Goal: Task Accomplishment & Management: Complete application form

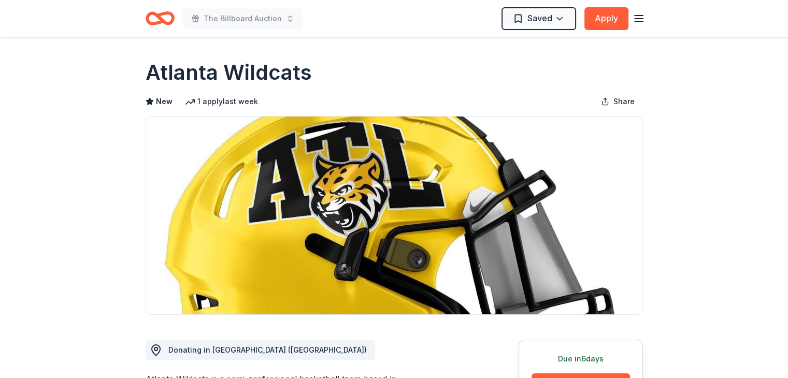
click at [640, 22] on icon "button" at bounding box center [638, 18] width 12 height 12
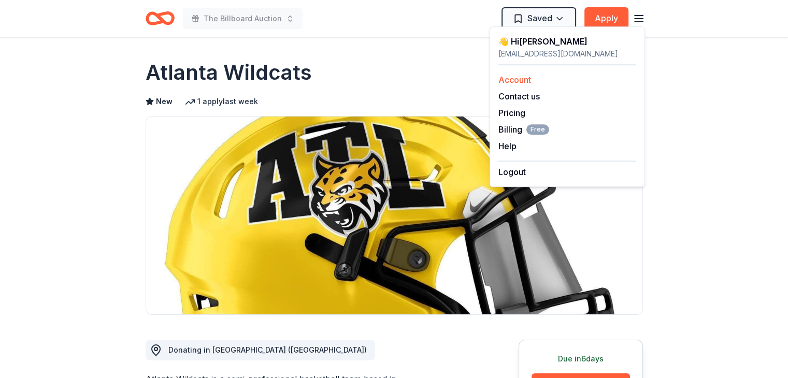
click at [529, 82] on link "Account" at bounding box center [514, 80] width 33 height 10
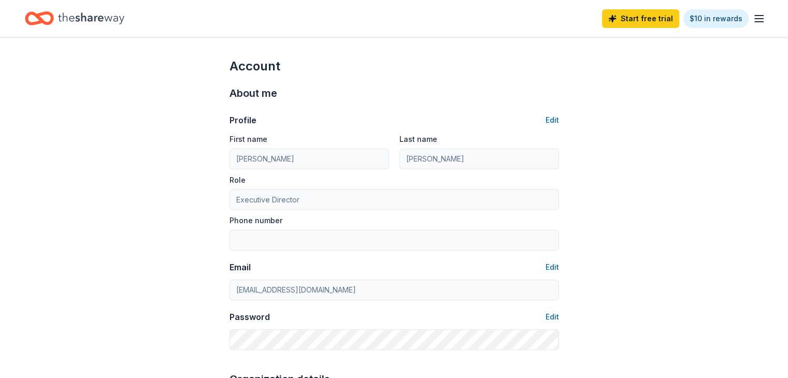
click at [111, 20] on icon "Home" at bounding box center [91, 17] width 66 height 11
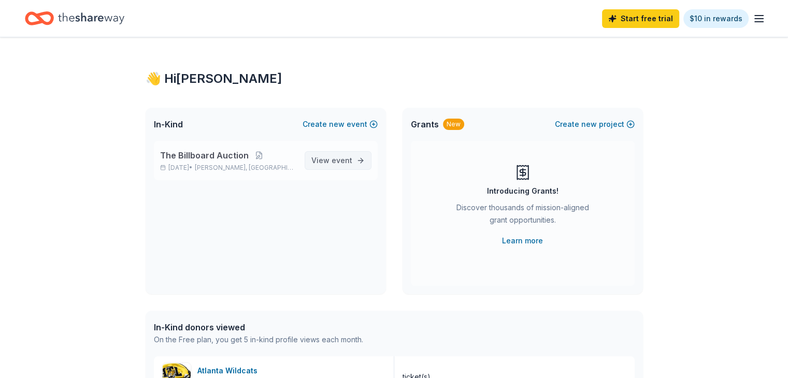
click at [347, 161] on span "event" at bounding box center [342, 160] width 21 height 9
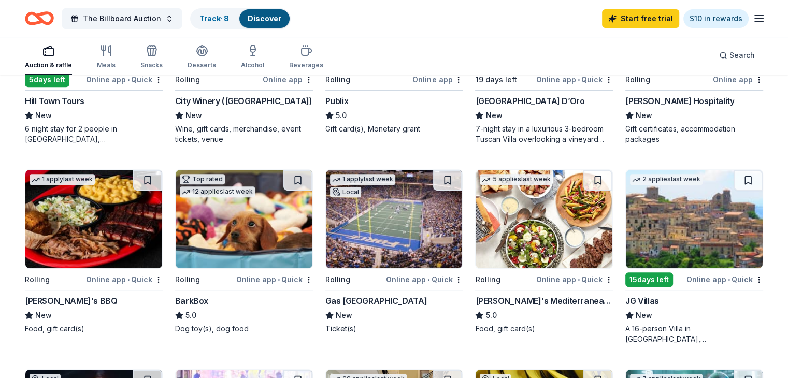
scroll to position [442, 0]
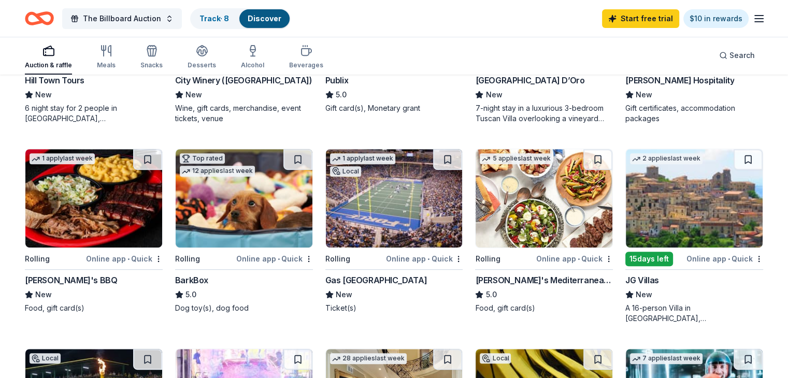
click at [390, 282] on div "Gas South District" at bounding box center [376, 280] width 102 height 12
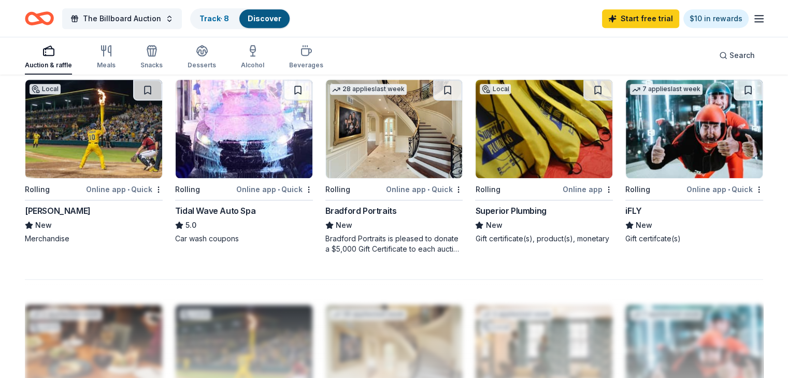
scroll to position [801, 0]
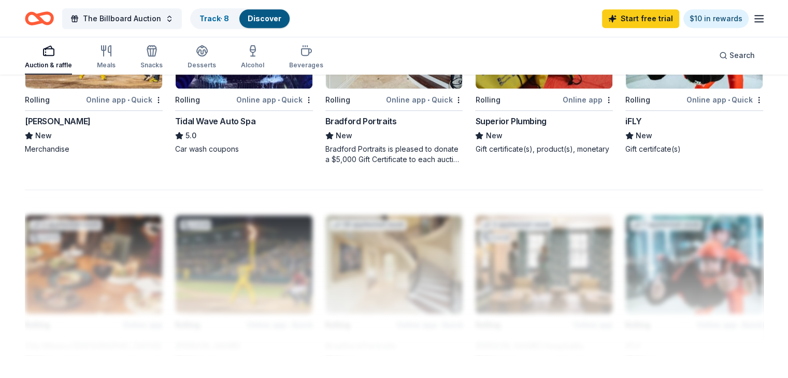
click at [524, 118] on div "Superior Plumbing" at bounding box center [510, 121] width 71 height 12
click at [234, 117] on div "Tidal Wave Auto Spa" at bounding box center [215, 121] width 80 height 12
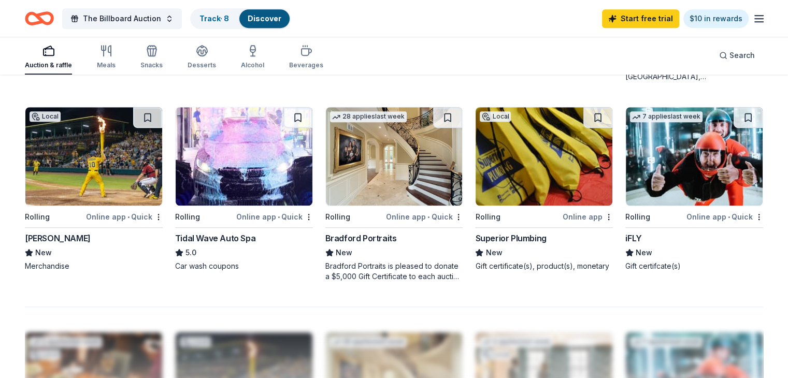
scroll to position [670, 0]
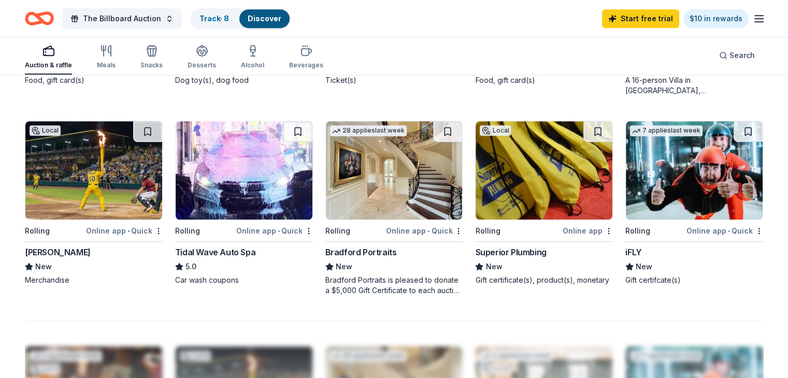
click at [377, 251] on div "Bradford Portraits" at bounding box center [360, 252] width 71 height 12
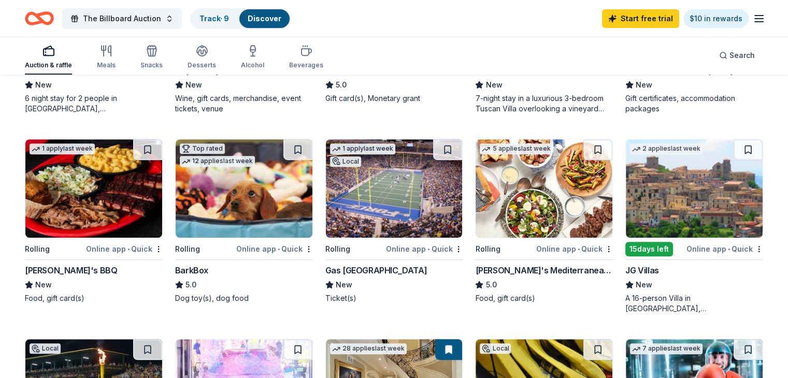
scroll to position [448, 0]
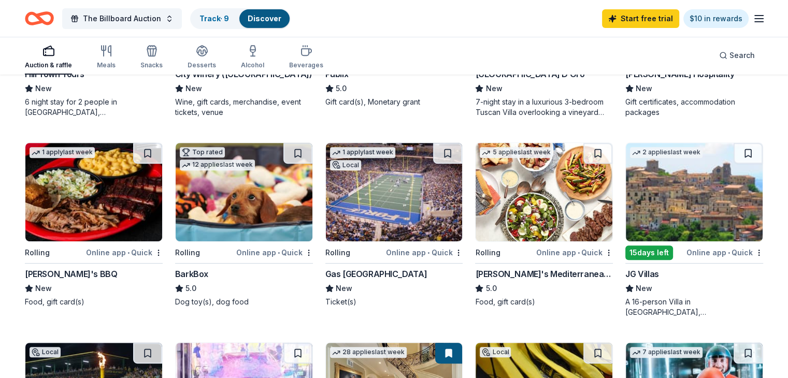
click at [557, 272] on div "[PERSON_NAME]'s Mediterranean Cafe" at bounding box center [544, 274] width 138 height 12
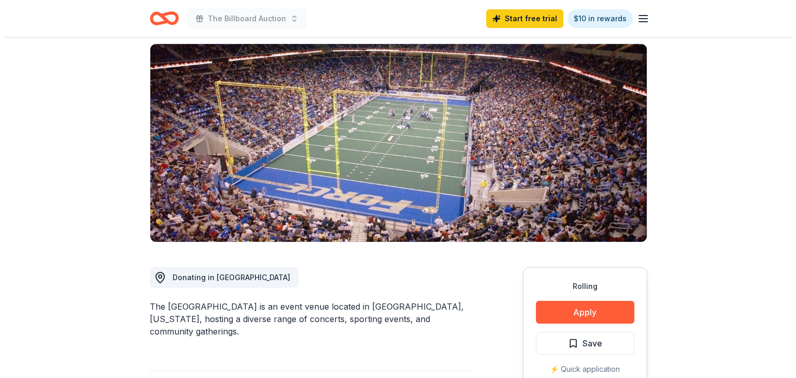
scroll to position [373, 0]
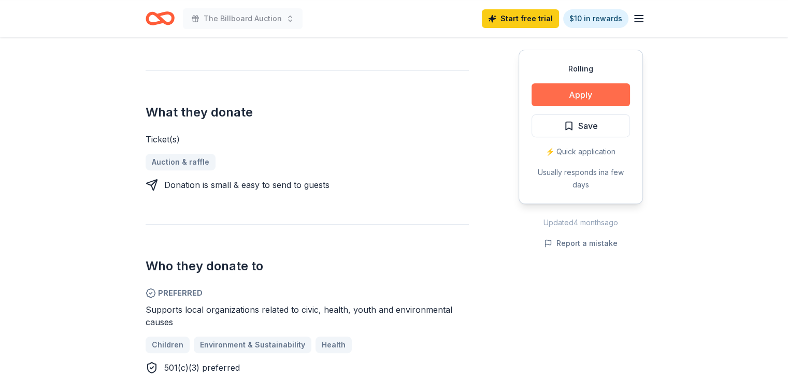
click at [598, 97] on button "Apply" at bounding box center [580, 94] width 98 height 23
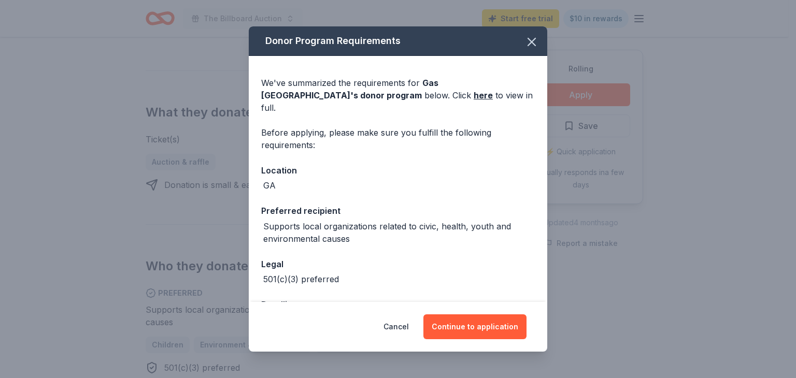
scroll to position [26, 0]
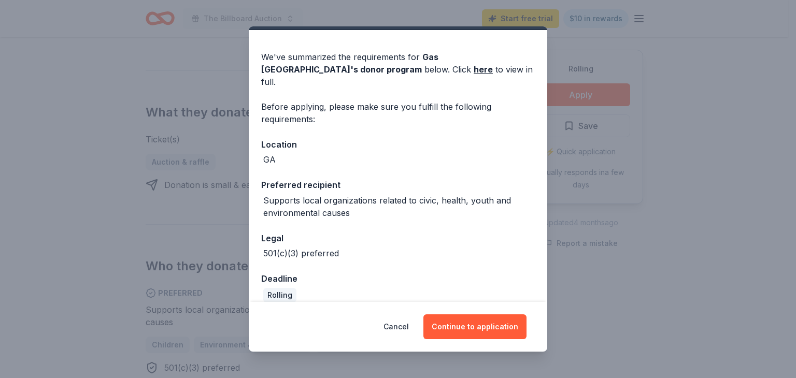
click at [551, 296] on div "Donor Program Requirements We've summarized the requirements for Gas South Dist…" at bounding box center [398, 189] width 796 height 378
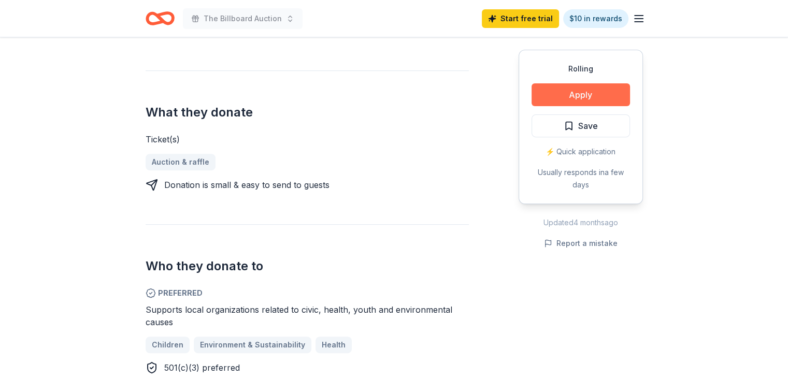
click at [587, 93] on button "Apply" at bounding box center [580, 94] width 98 height 23
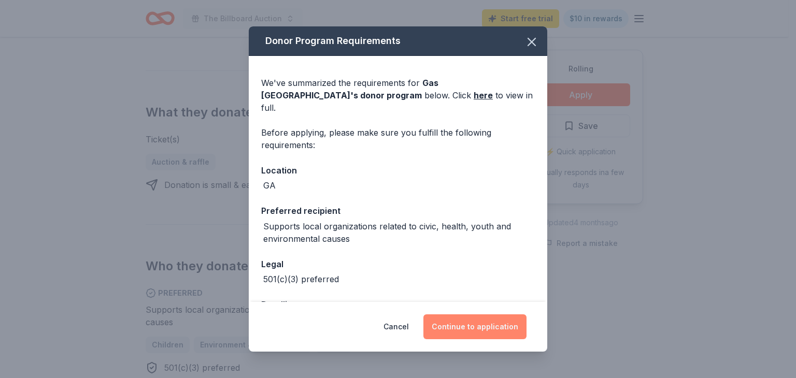
click at [477, 328] on button "Continue to application" at bounding box center [474, 326] width 103 height 25
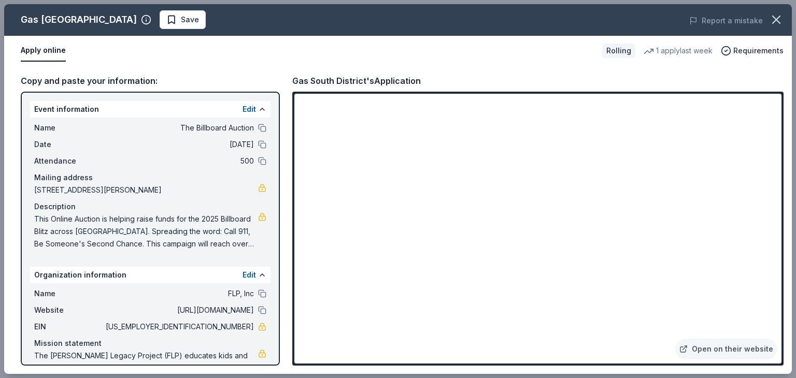
drag, startPoint x: 782, startPoint y: 182, endPoint x: 782, endPoint y: 148, distance: 34.2
click at [782, 148] on div "Open on their website" at bounding box center [537, 229] width 491 height 274
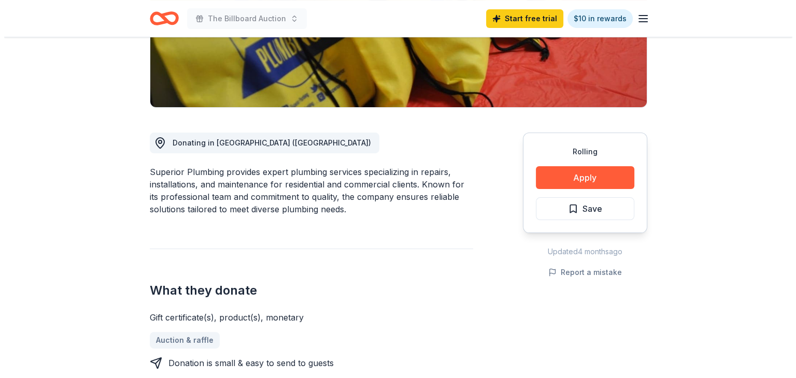
scroll to position [255, 0]
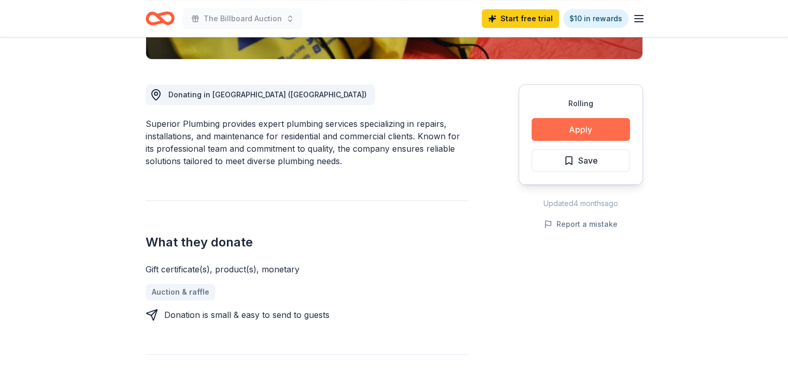
click at [603, 130] on button "Apply" at bounding box center [580, 129] width 98 height 23
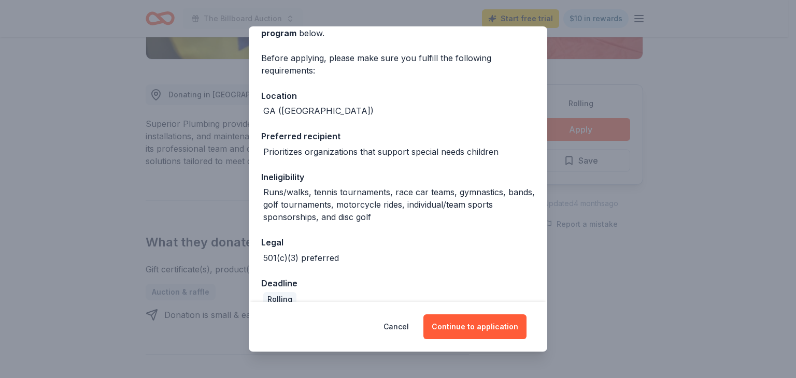
scroll to position [79, 0]
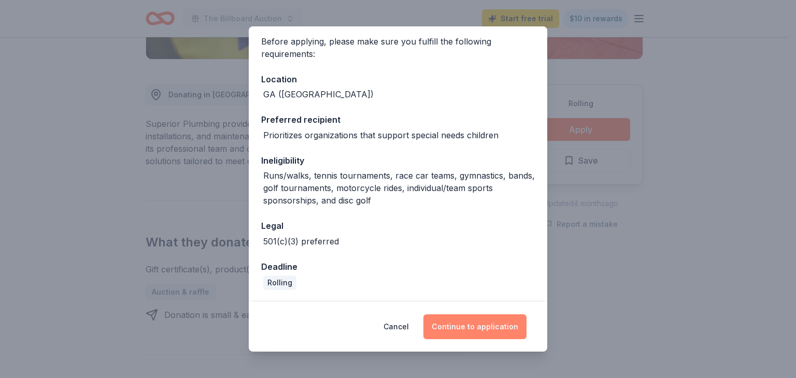
click at [486, 328] on button "Continue to application" at bounding box center [474, 326] width 103 height 25
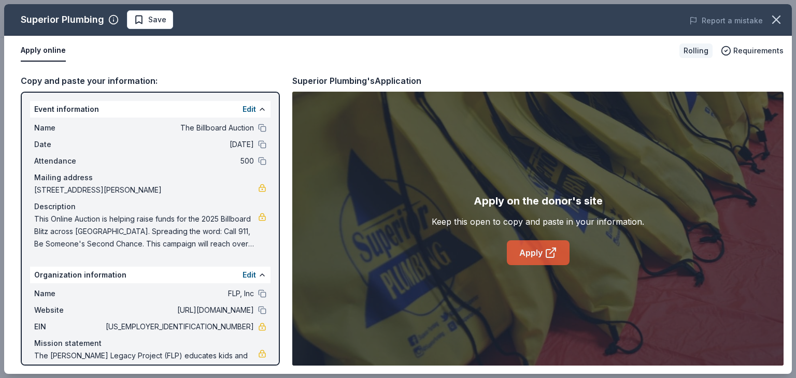
click at [548, 250] on icon at bounding box center [550, 253] width 12 height 12
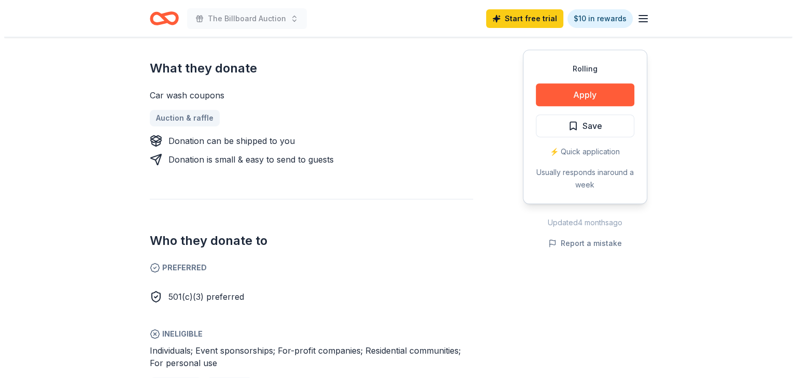
scroll to position [483, 0]
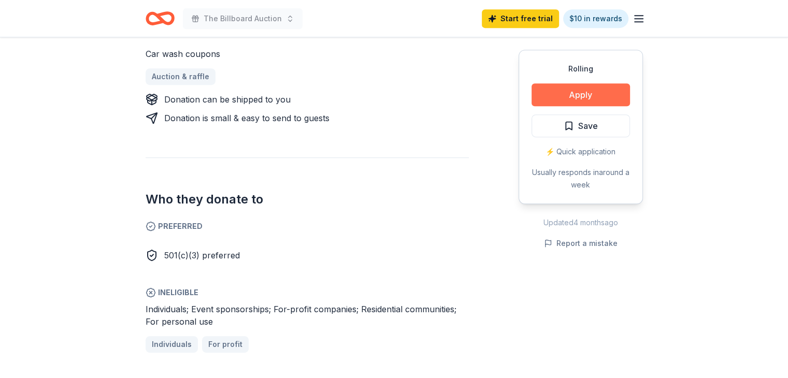
click at [583, 93] on button "Apply" at bounding box center [580, 94] width 98 height 23
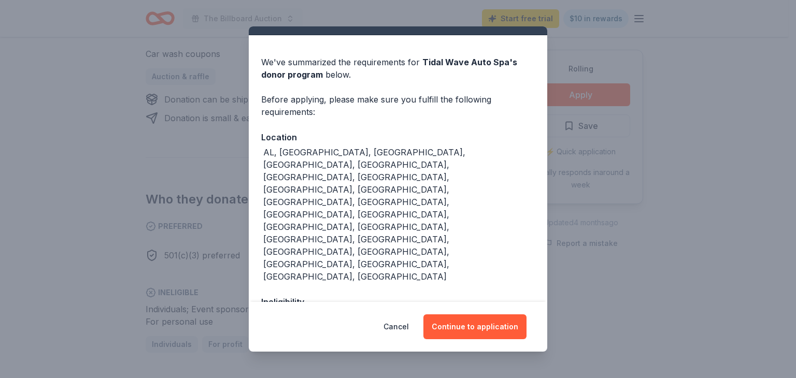
scroll to position [38, 0]
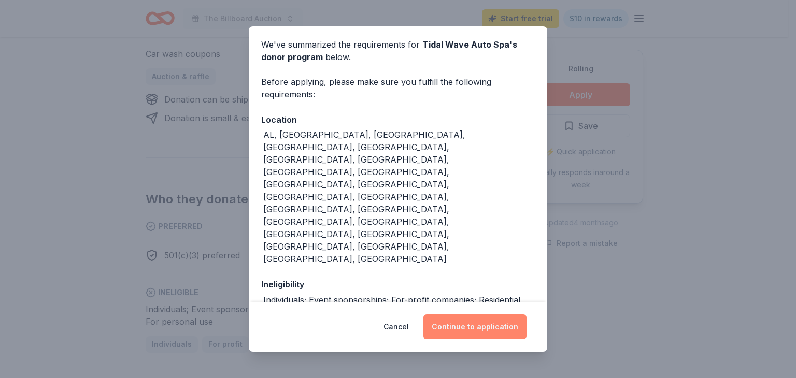
click at [482, 329] on button "Continue to application" at bounding box center [474, 326] width 103 height 25
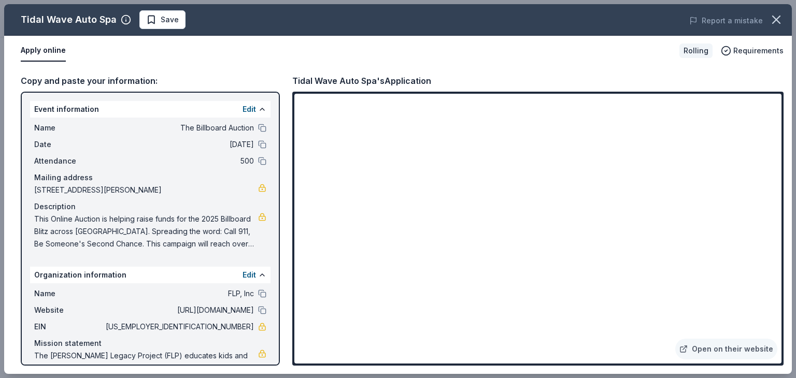
click at [782, 354] on div "Open on their website" at bounding box center [537, 229] width 491 height 274
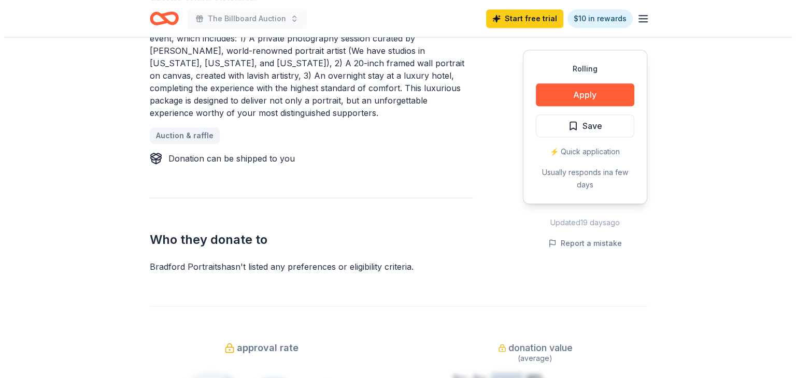
scroll to position [553, 0]
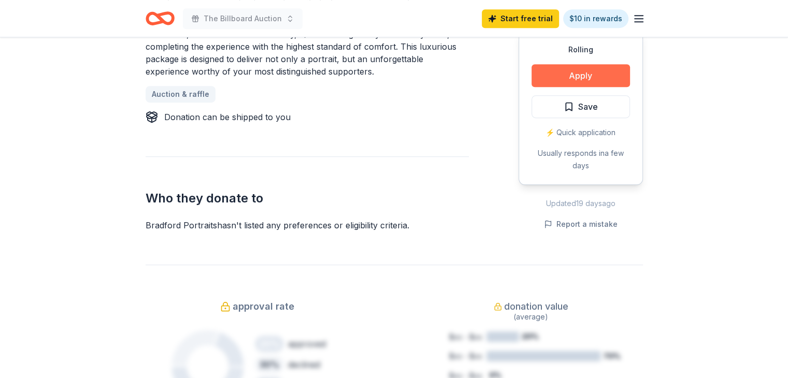
click at [594, 77] on button "Apply" at bounding box center [580, 75] width 98 height 23
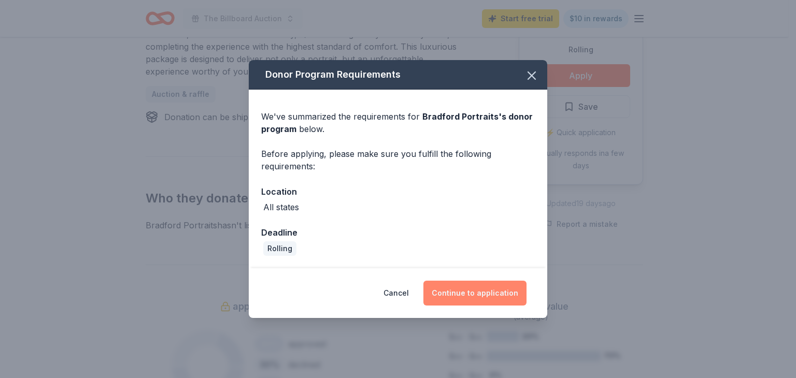
click at [479, 295] on button "Continue to application" at bounding box center [474, 293] width 103 height 25
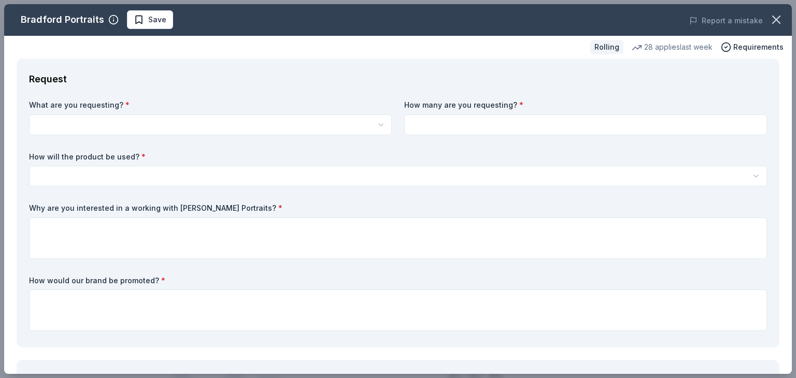
scroll to position [0, 0]
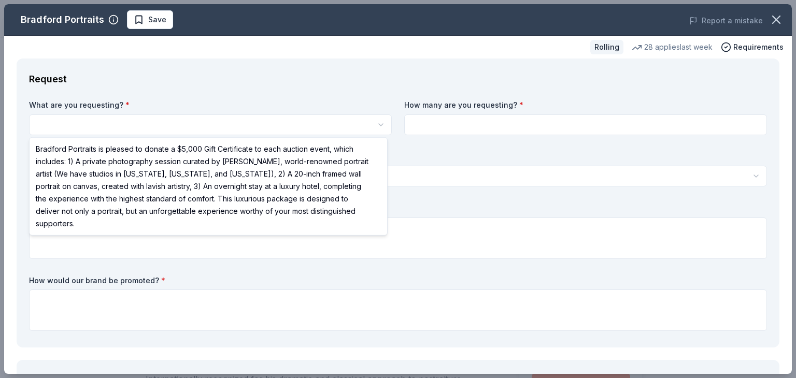
click at [267, 117] on html "The Billboard Auction Save Apply Rolling Share Bradford Portraits New 28 applie…" at bounding box center [398, 189] width 796 height 378
select select "Bradford Portraits is pleased to donate a $5,000 Gift Certificate to each aucti…"
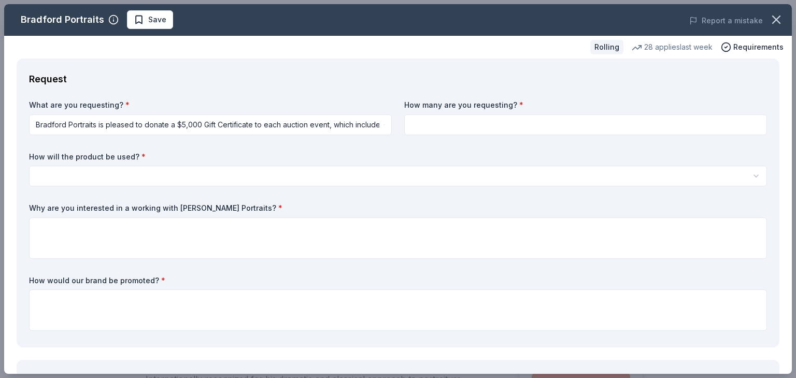
click at [443, 123] on input at bounding box center [585, 124] width 363 height 21
click at [442, 127] on input at bounding box center [585, 124] width 363 height 21
type input "2"
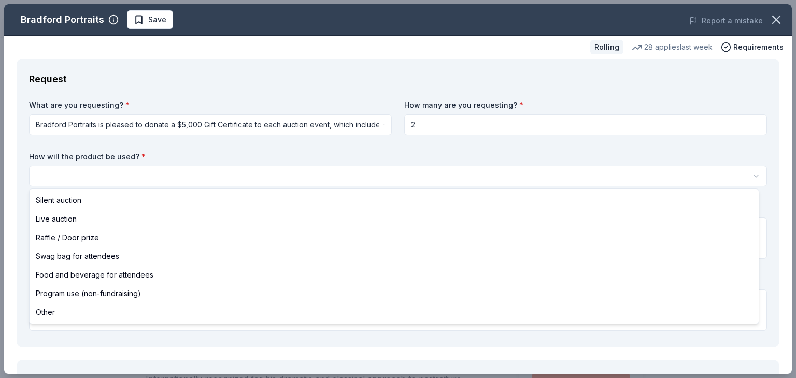
click at [238, 177] on html "The Billboard Auction Save Apply Rolling Share Bradford Portraits New 28 applie…" at bounding box center [398, 189] width 796 height 378
select select "silentAuction"
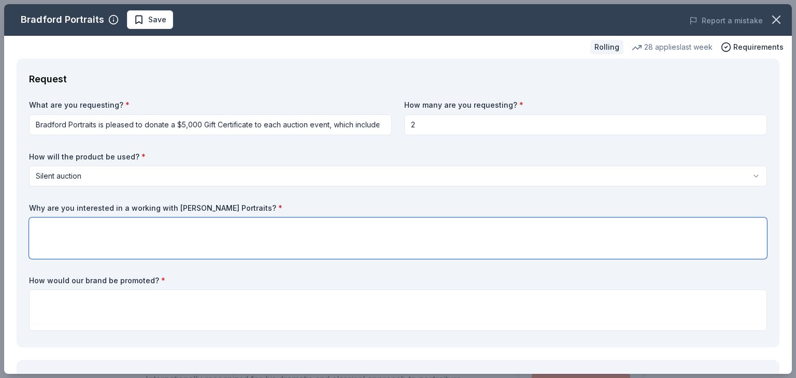
click at [189, 224] on textarea at bounding box center [398, 238] width 738 height 41
type textarea "F"
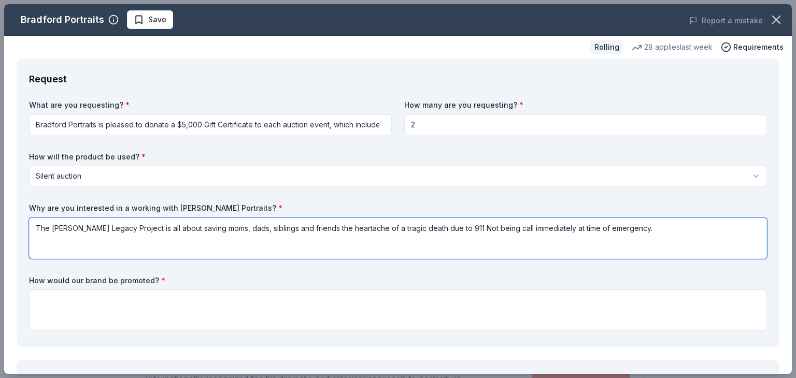
click at [630, 230] on textarea "The Feeney Legacy Project is all about saving moms, dads, siblings and friends …" at bounding box center [398, 238] width 738 height 41
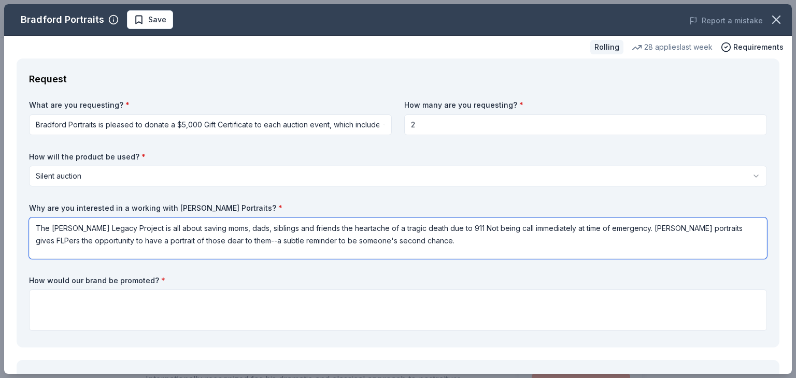
type textarea "The Feeney Legacy Project is all about saving moms, dads, siblings and friends …"
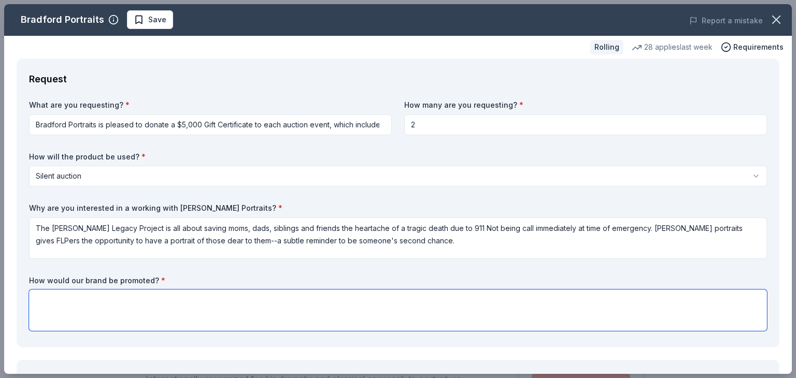
click at [158, 304] on textarea at bounding box center [398, 310] width 738 height 41
type textarea "FLP includes all Auction donors: Social Media, Newsletters and the website. Thi…"
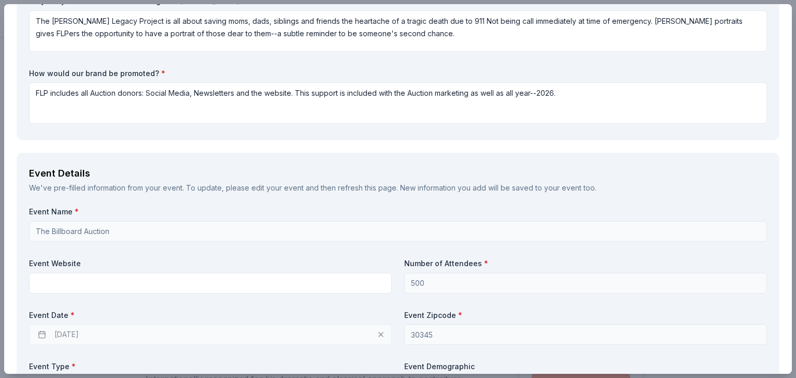
scroll to position [283, 0]
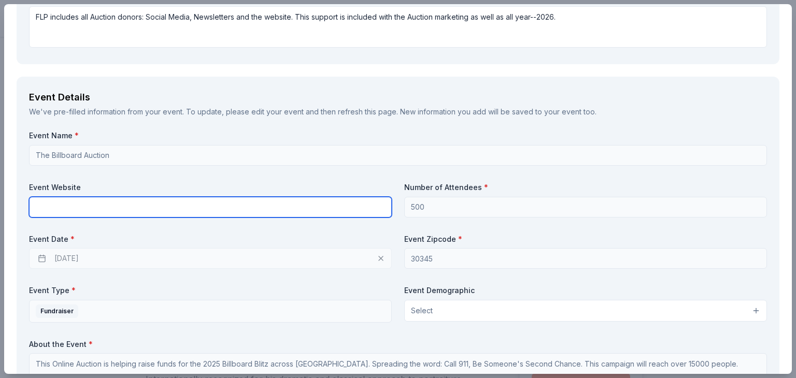
click at [277, 207] on input "text" at bounding box center [210, 207] width 363 height 21
paste input "https://www.feeneylegacyproject.org/"
type input "https://www.feeneylegacyproject.org/"
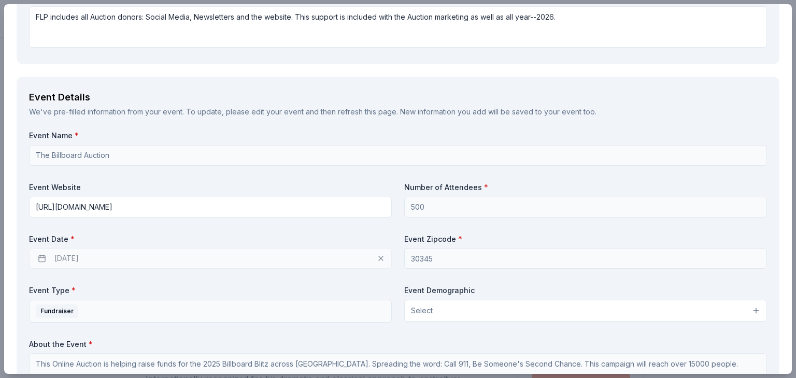
click at [99, 257] on div "10/31/2025" at bounding box center [210, 258] width 363 height 21
click at [84, 259] on div "10/31/2025" at bounding box center [210, 258] width 363 height 21
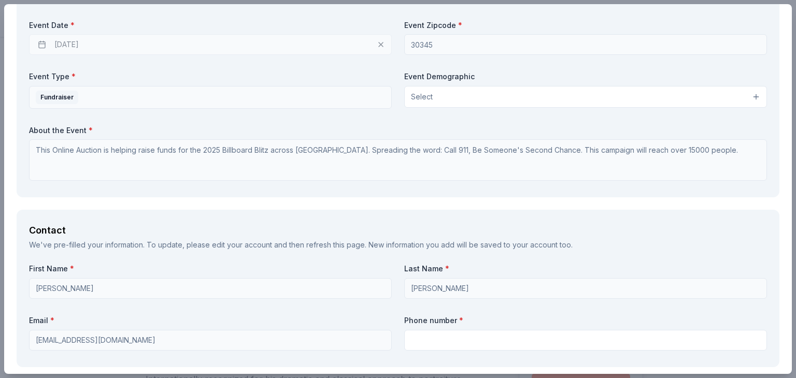
scroll to position [545, 0]
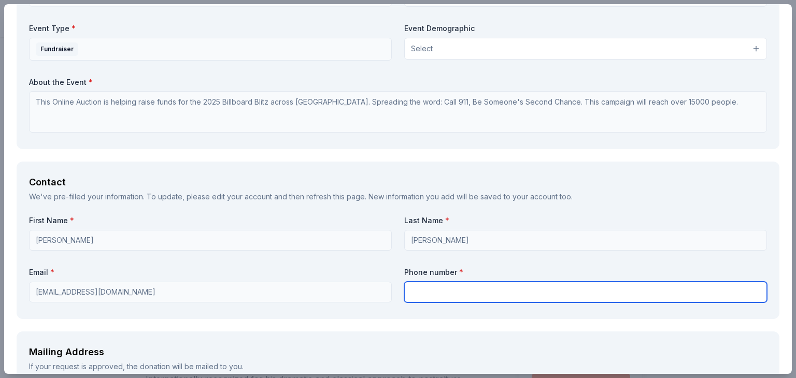
click at [505, 297] on input "text" at bounding box center [585, 292] width 363 height 21
type input "4044067303"
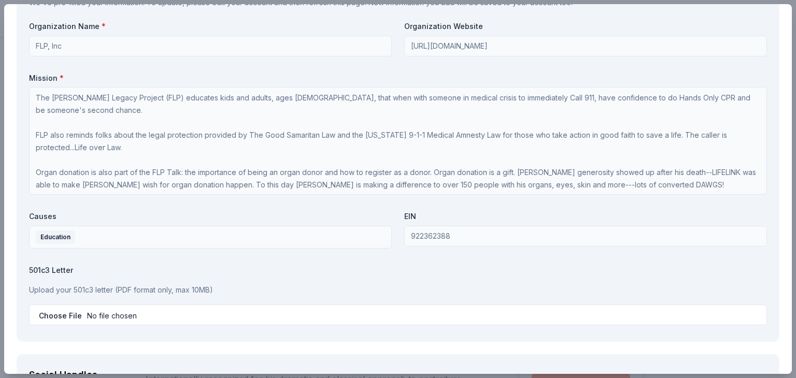
scroll to position [1098, 0]
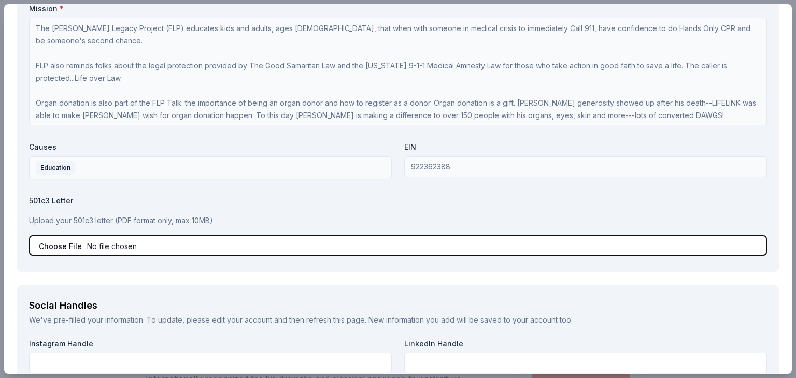
click at [97, 247] on input "file" at bounding box center [398, 245] width 738 height 21
type input "C:\fakepath\FLP EIN.pdf"
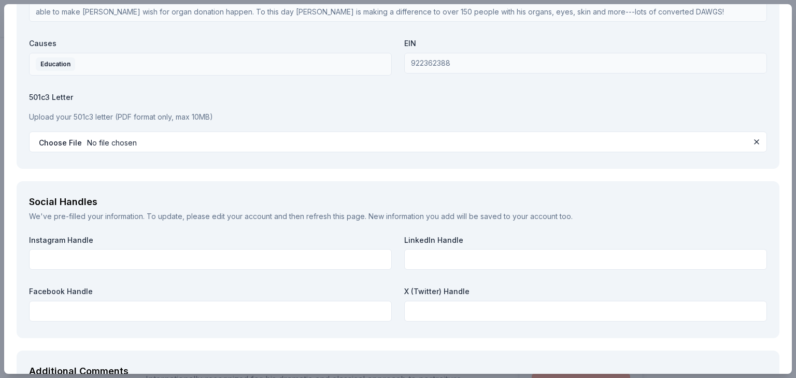
scroll to position [1250, 0]
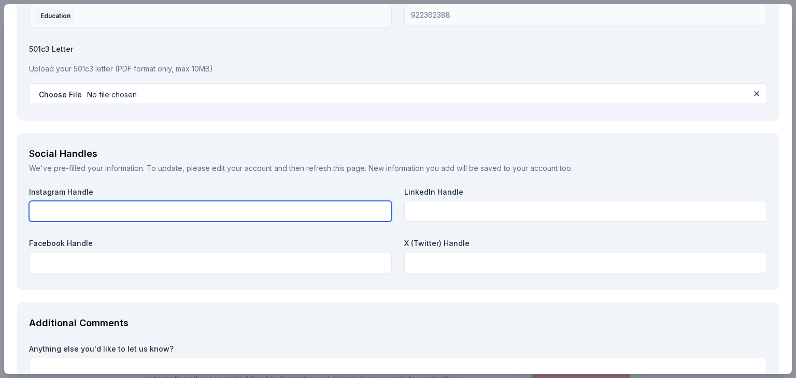
click at [261, 214] on input "text" at bounding box center [210, 211] width 363 height 21
type input "feeneylegacy"
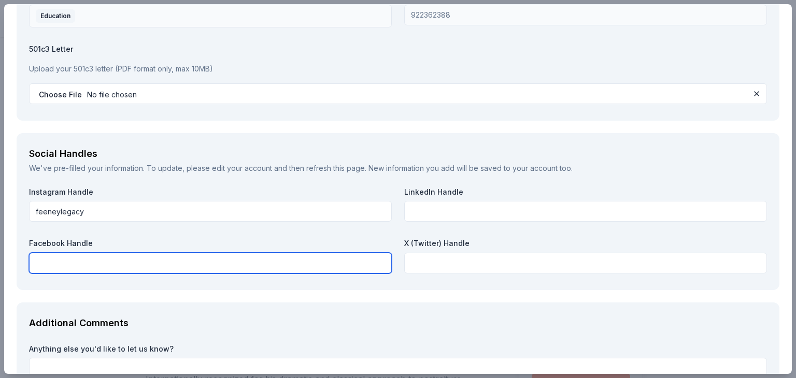
click at [209, 265] on input "text" at bounding box center [210, 263] width 363 height 21
type input "feeneylegacy"
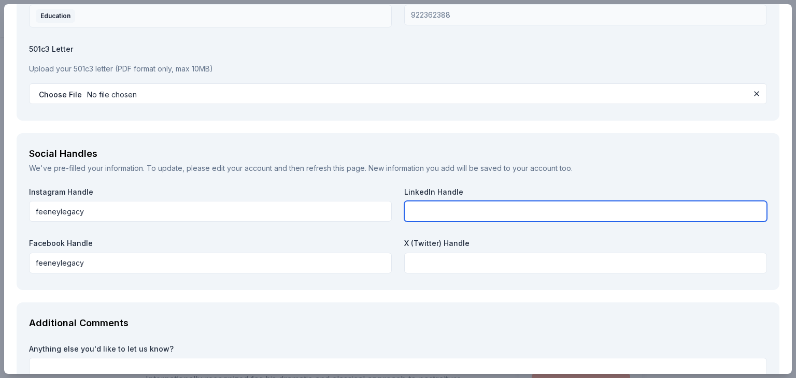
click at [433, 213] on input "text" at bounding box center [585, 211] width 363 height 21
type input "feeneylegacy"
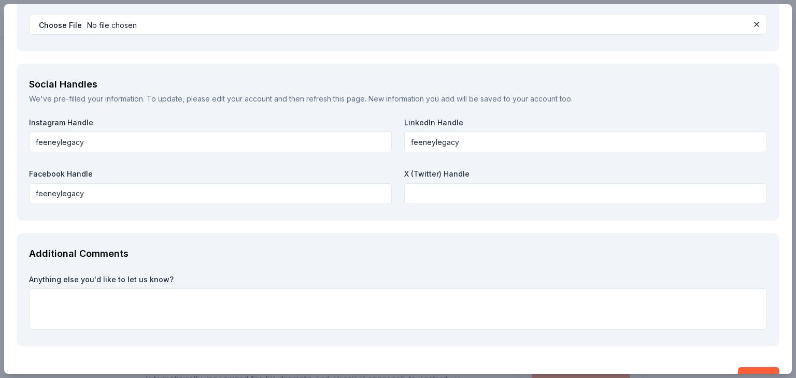
scroll to position [1345, 0]
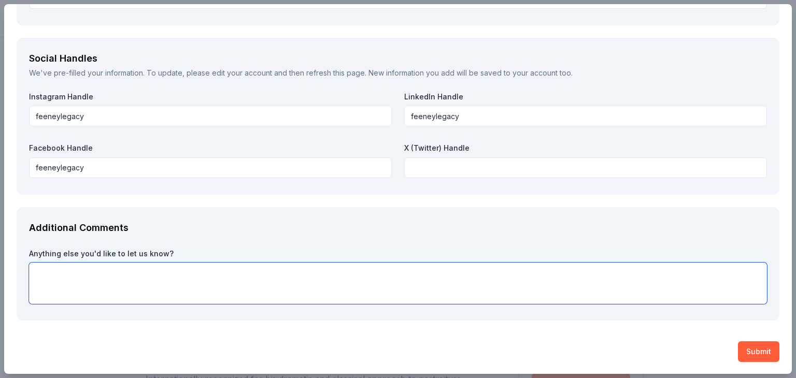
click at [141, 270] on textarea at bounding box center [398, 283] width 738 height 41
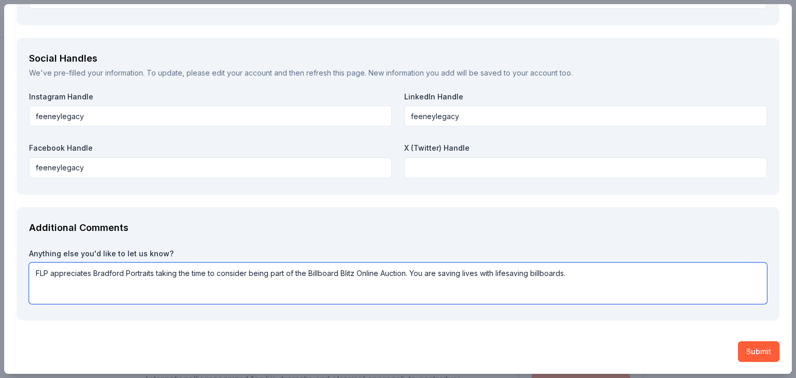
type textarea "FLP appreciates Bradford Portraits taking the time to consider being part of th…"
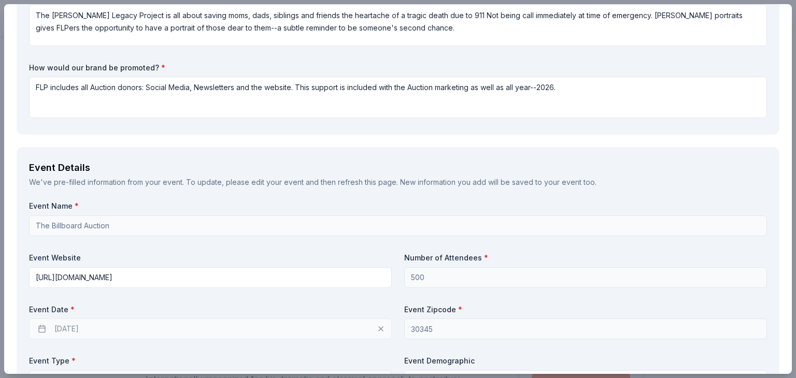
scroll to position [171, 0]
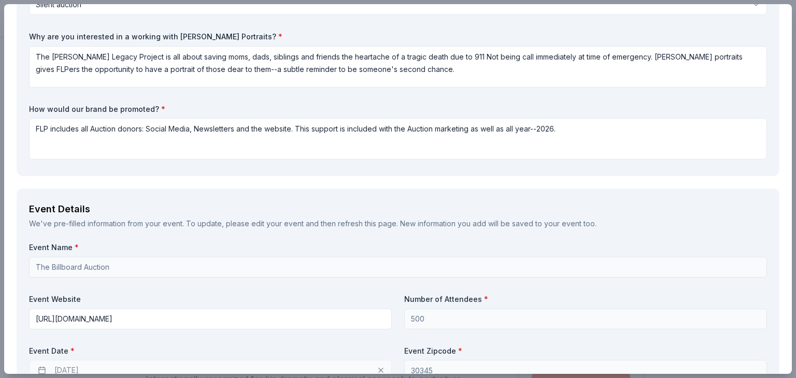
click at [787, 11] on div "Bradford Portraits Save Report a mistake Rolling 28 applies last week Requireme…" at bounding box center [398, 189] width 796 height 378
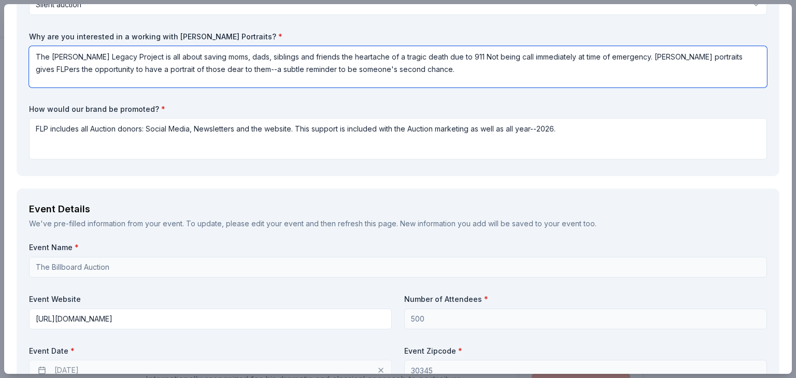
click at [658, 57] on textarea "The Feeney Legacy Project is all about saving moms, dads, siblings and friends …" at bounding box center [398, 66] width 738 height 41
type textarea "The Feeney Legacy Project is all about saving moms, dads, siblings and friends …"
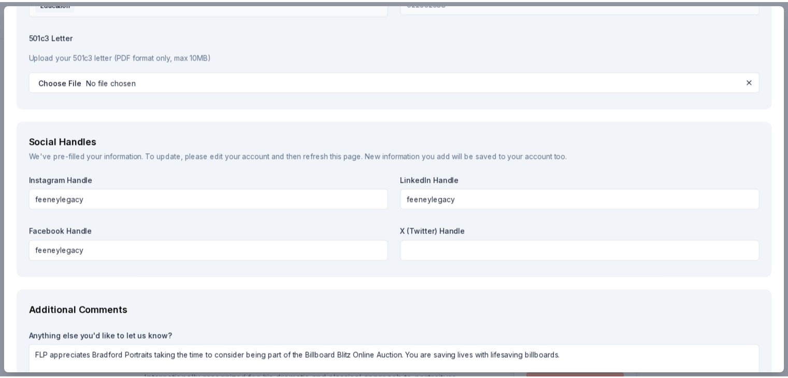
scroll to position [1345, 0]
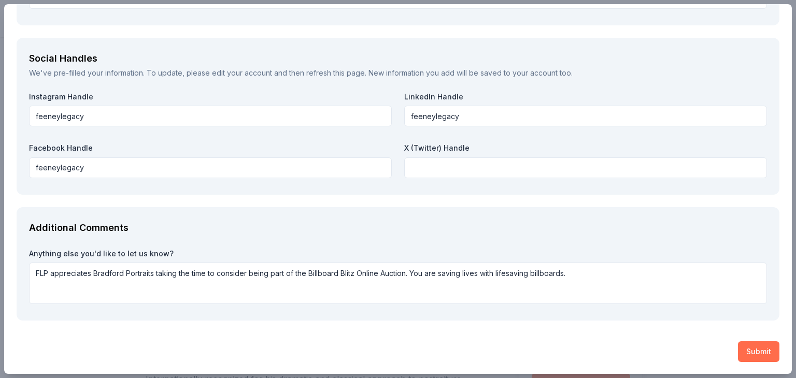
click at [749, 352] on button "Submit" at bounding box center [758, 351] width 41 height 21
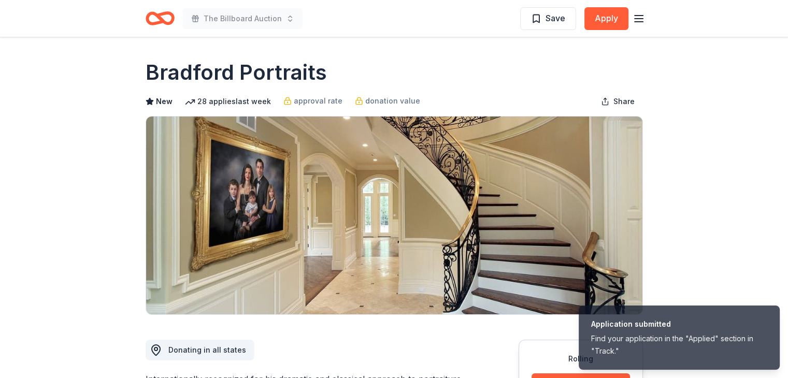
scroll to position [0, 0]
